Goal: Find specific page/section: Find specific page/section

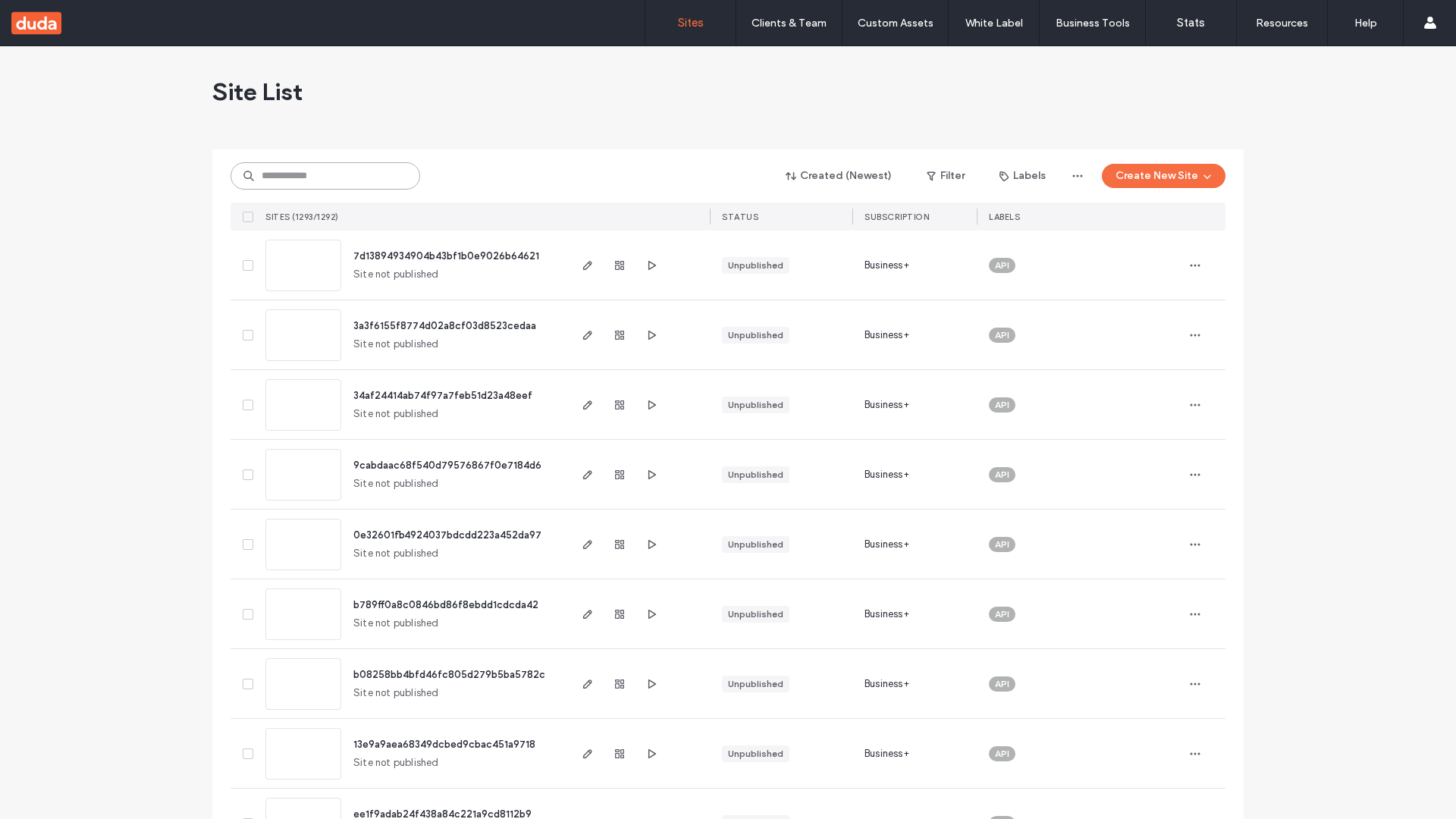
click at [326, 176] on input at bounding box center [325, 175] width 189 height 27
type input "**********"
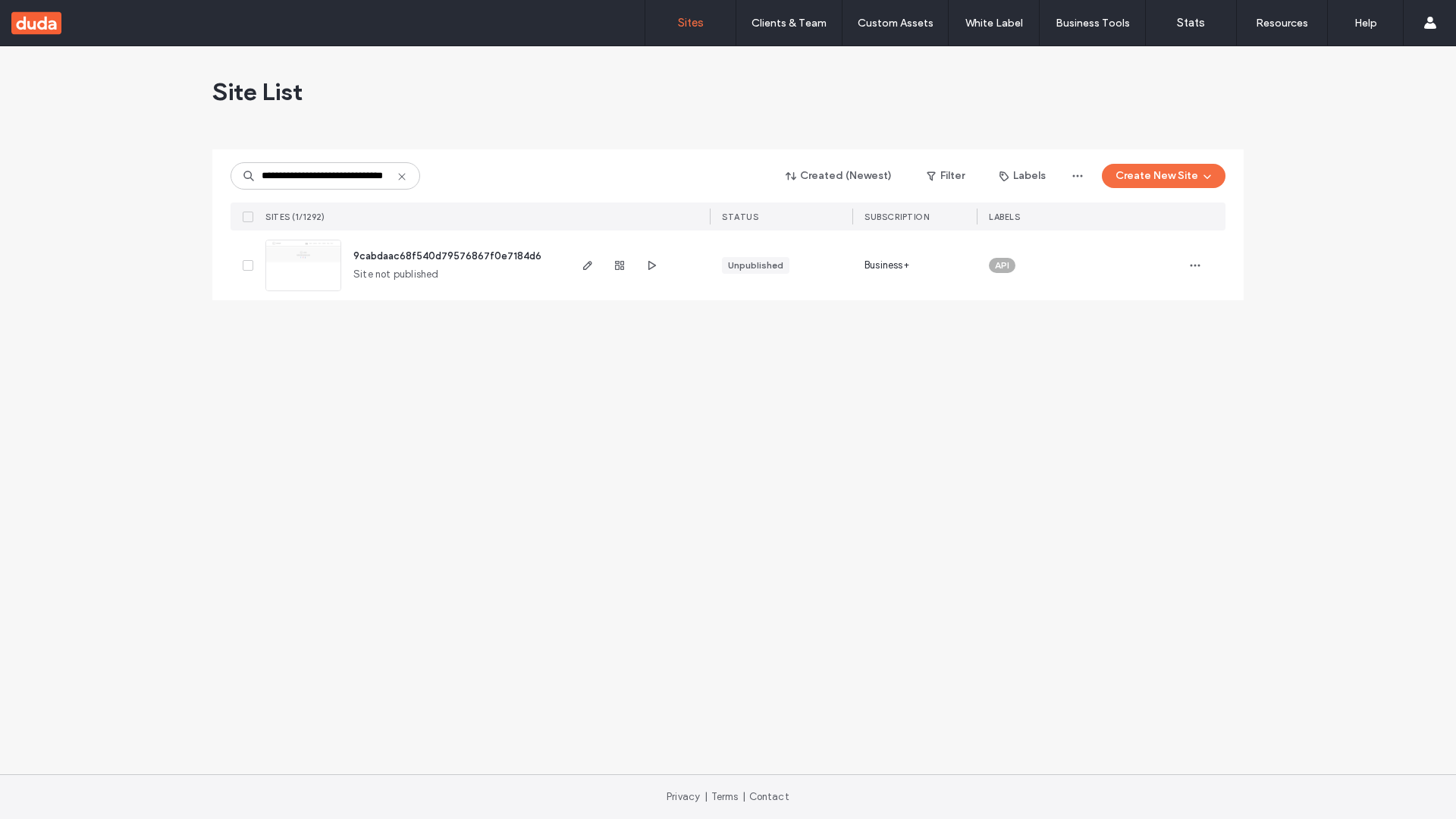
click at [448, 256] on span "9cabdaac68f540d79576867f0e7184d6" at bounding box center [447, 255] width 188 height 11
